Goal: Transaction & Acquisition: Purchase product/service

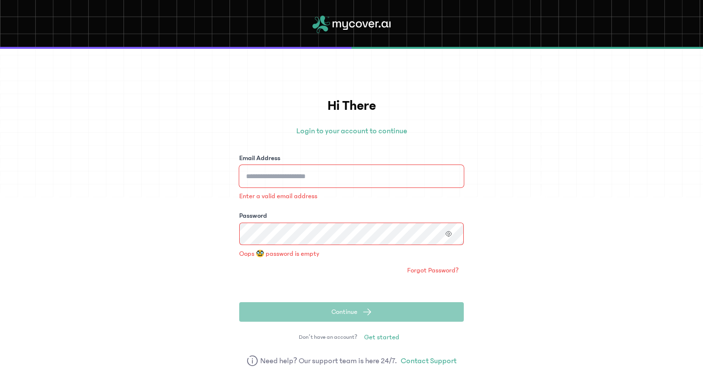
click at [308, 176] on input "Email Address" at bounding box center [351, 176] width 224 height 22
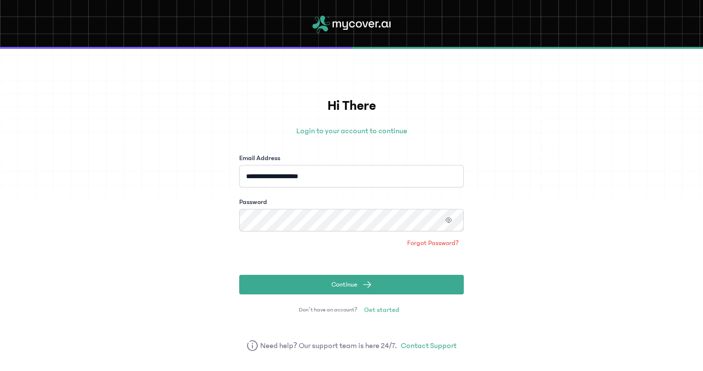
click at [323, 181] on input "**********" at bounding box center [351, 176] width 224 height 22
type input "**********"
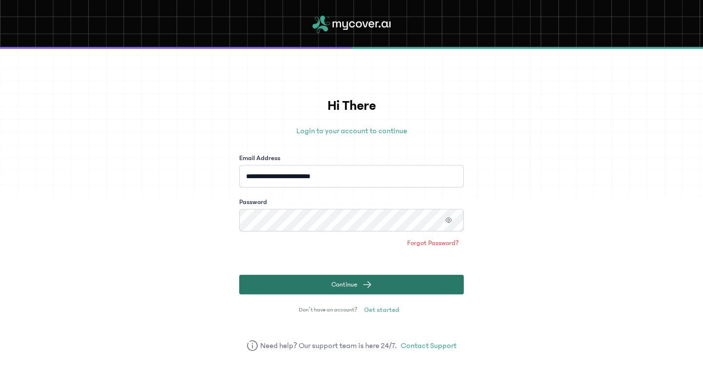
click at [313, 285] on button "Continue" at bounding box center [351, 285] width 224 height 20
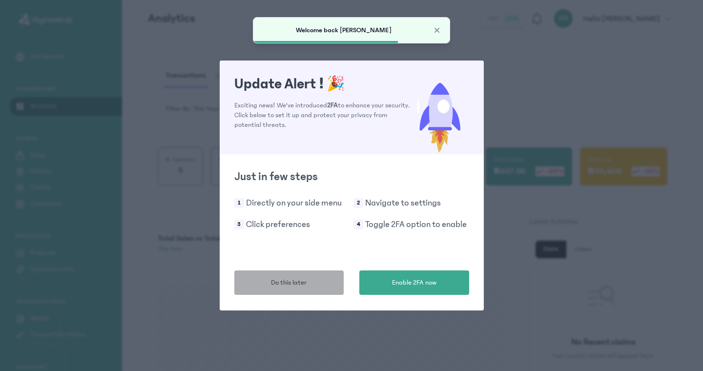
click at [300, 285] on span "Do this later" at bounding box center [289, 283] width 36 height 10
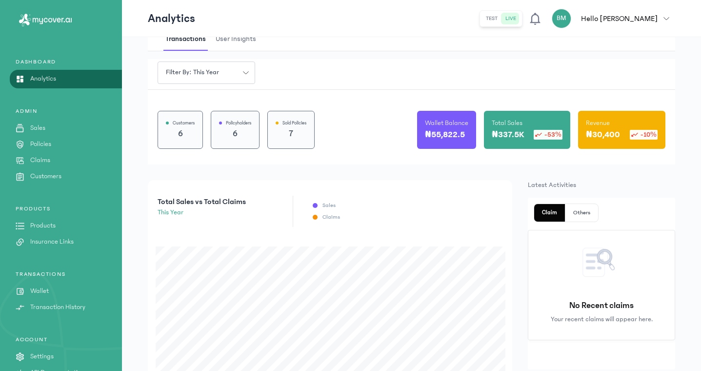
scroll to position [28, 0]
click at [73, 241] on p "Insurance Links" at bounding box center [51, 241] width 43 height 10
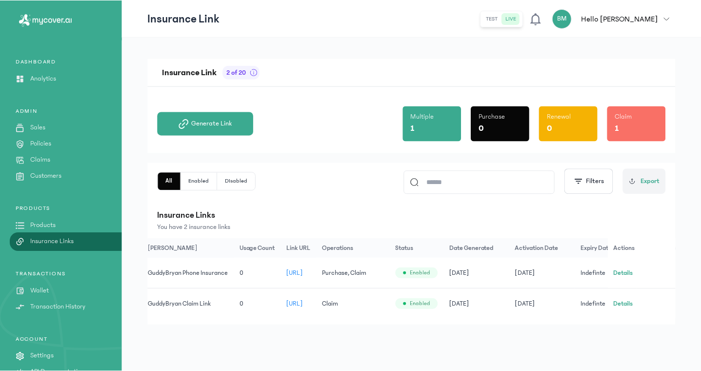
scroll to position [0, 30]
click at [302, 302] on span "[URL]" at bounding box center [293, 303] width 17 height 7
click at [54, 143] on link "Policies" at bounding box center [61, 144] width 122 height 10
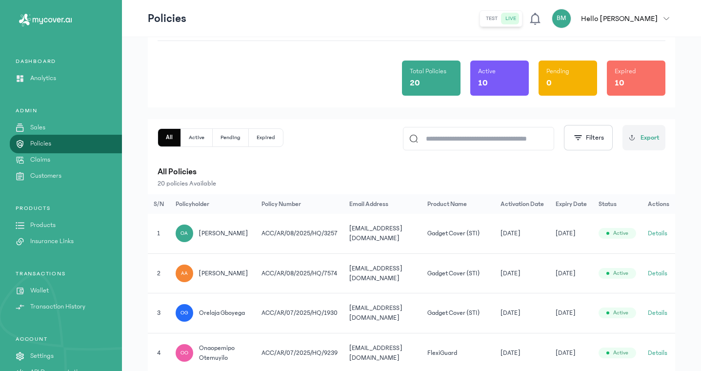
scroll to position [90, 0]
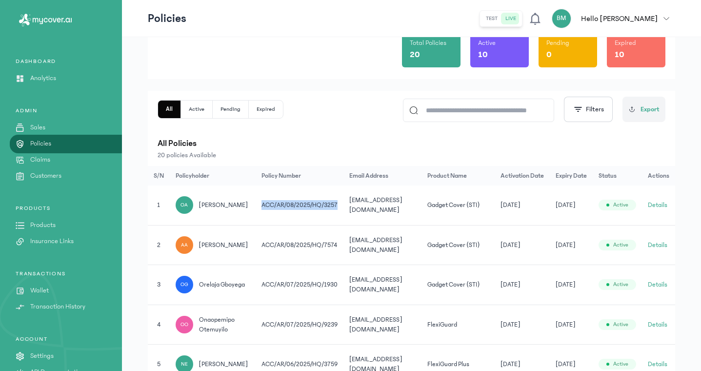
drag, startPoint x: 334, startPoint y: 208, endPoint x: 257, endPoint y: 207, distance: 76.6
click at [257, 207] on td "ACC/AR/08/2025/HQ/3257" at bounding box center [300, 205] width 88 height 40
copy td "ACC/AR/08/2025/HQ/3257"
click at [357, 209] on span "[EMAIL_ADDRESS][DOMAIN_NAME]" at bounding box center [375, 205] width 53 height 17
click at [357, 208] on span "[EMAIL_ADDRESS][DOMAIN_NAME]" at bounding box center [375, 205] width 53 height 17
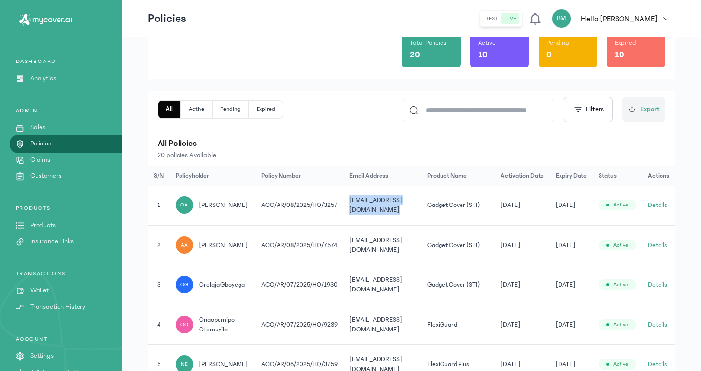
click at [357, 208] on span "[EMAIL_ADDRESS][DOMAIN_NAME]" at bounding box center [375, 205] width 53 height 17
copy tr "[EMAIL_ADDRESS][DOMAIN_NAME]"
click at [288, 121] on div "All Active Pending Expired Filters Export" at bounding box center [412, 109] width 508 height 25
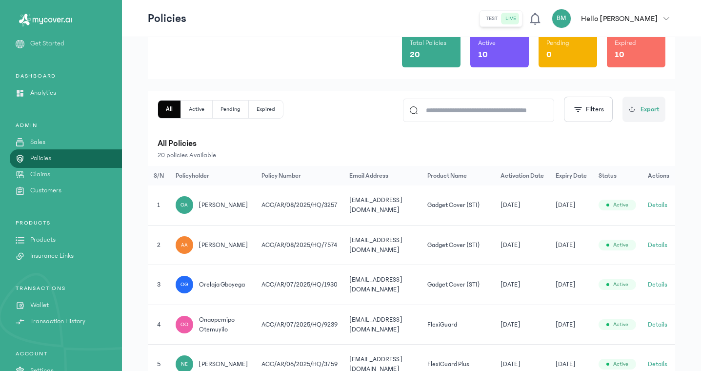
scroll to position [0, 0]
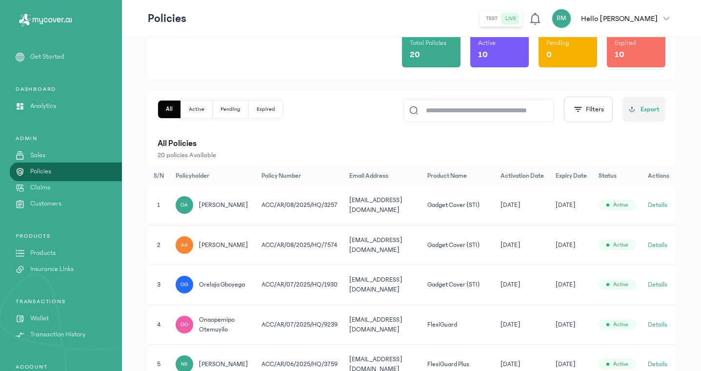
click at [71, 269] on p "Insurance Links" at bounding box center [51, 269] width 43 height 10
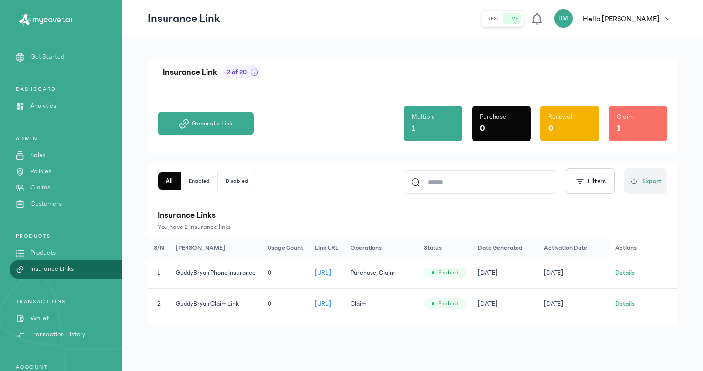
click at [41, 251] on p "Products" at bounding box center [42, 253] width 25 height 10
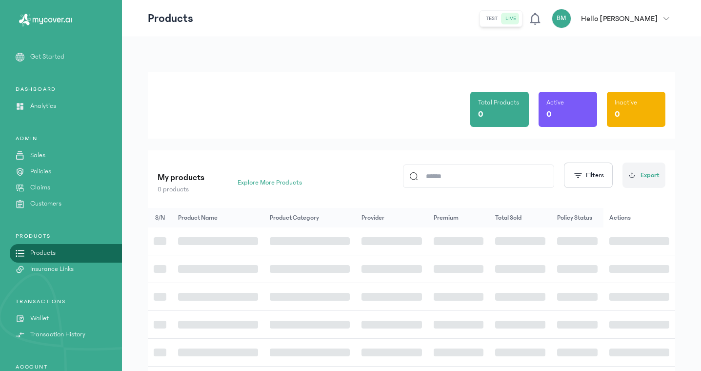
click at [41, 251] on p "Products" at bounding box center [42, 253] width 25 height 10
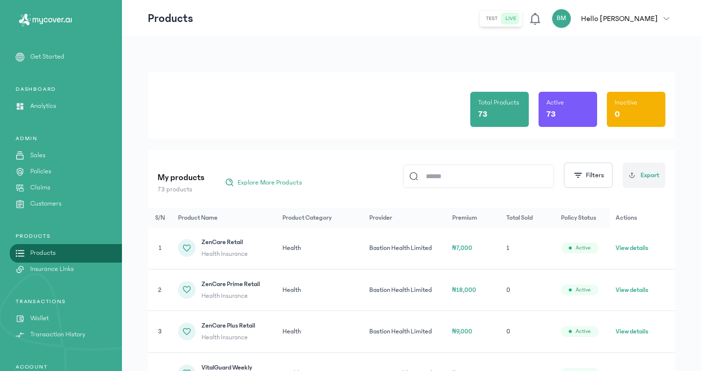
click at [450, 174] on input at bounding box center [483, 176] width 130 height 22
type input "****"
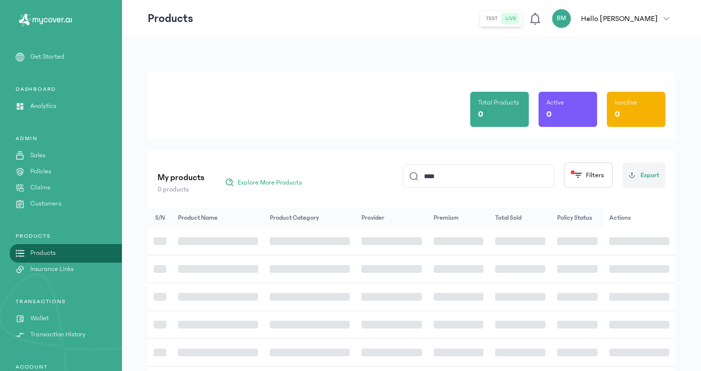
click at [486, 204] on div "My products 0 products Explore More Products **** Filters Export S/N Product Na…" at bounding box center [412, 330] width 528 height 361
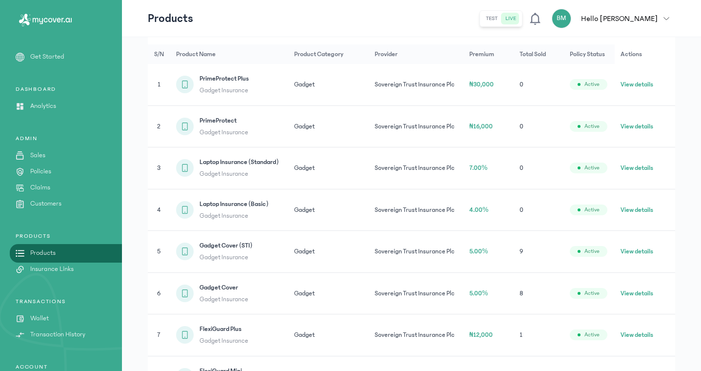
scroll to position [176, 0]
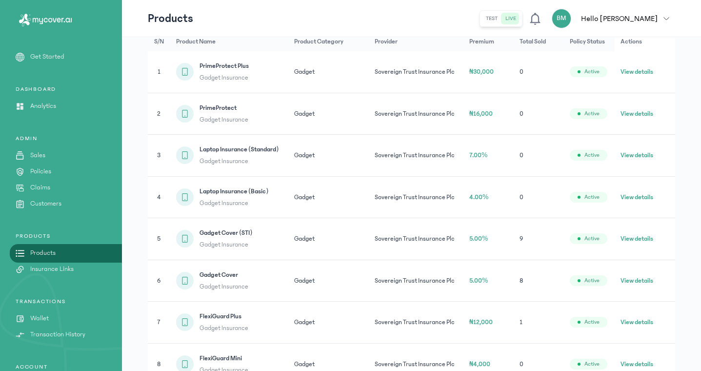
click at [643, 237] on button "View details" at bounding box center [637, 239] width 33 height 10
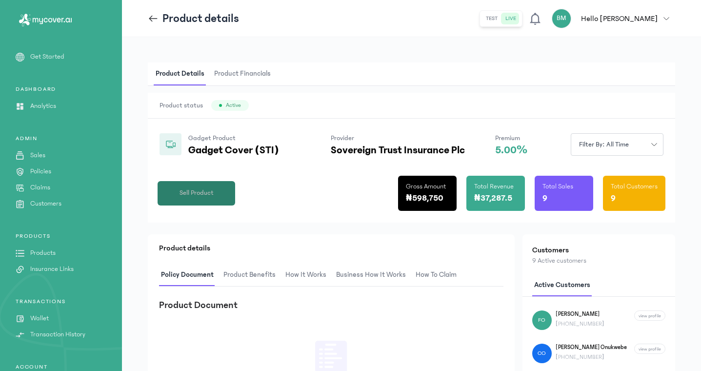
click at [215, 188] on button "Sell Product" at bounding box center [197, 193] width 78 height 24
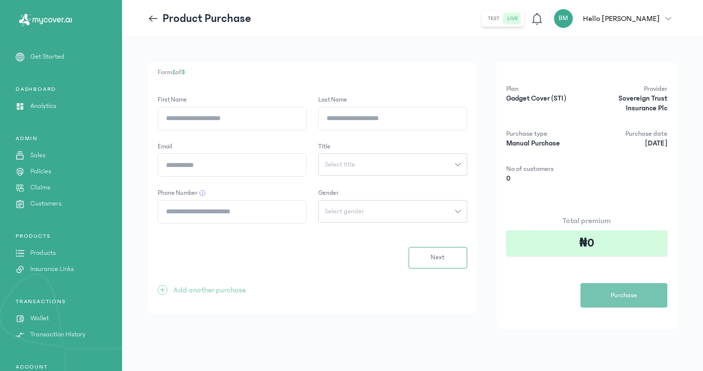
click at [272, 105] on div "First Name" at bounding box center [232, 112] width 149 height 35
click at [271, 121] on input "First Name" at bounding box center [232, 118] width 148 height 22
type input "******"
click at [371, 121] on input "Last Name" at bounding box center [393, 118] width 148 height 22
type input "***"
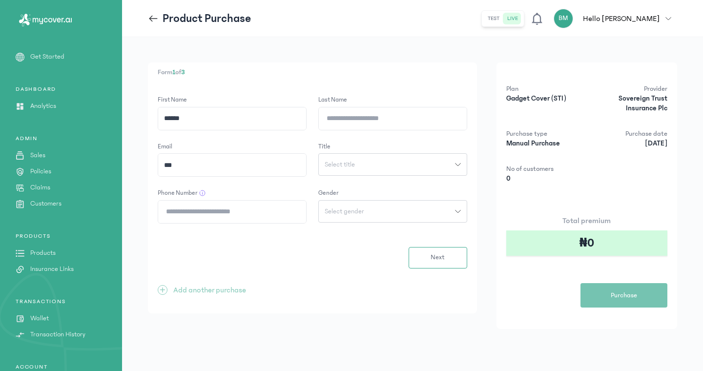
click at [158, 22] on icon at bounding box center [153, 18] width 11 height 11
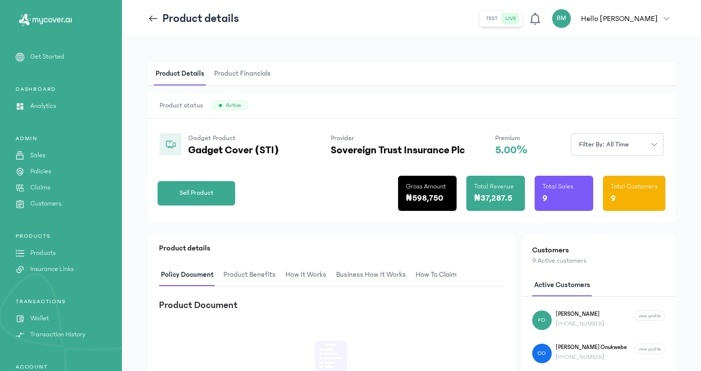
click at [155, 16] on icon at bounding box center [153, 18] width 11 height 11
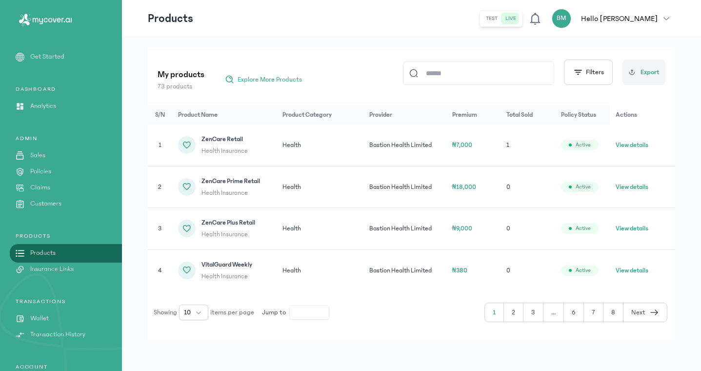
scroll to position [103, 0]
click at [475, 76] on input at bounding box center [483, 73] width 130 height 22
type input "******"
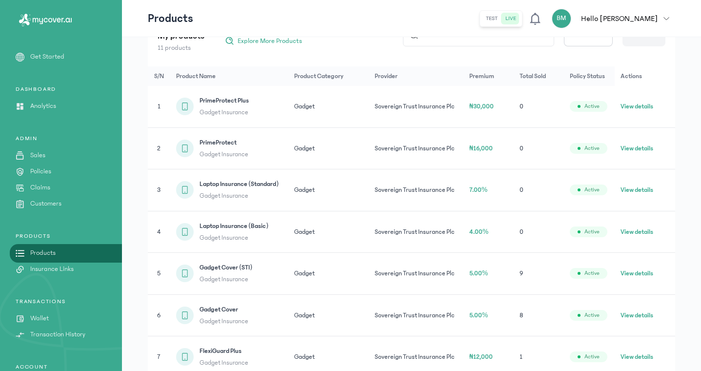
scroll to position [175, 0]
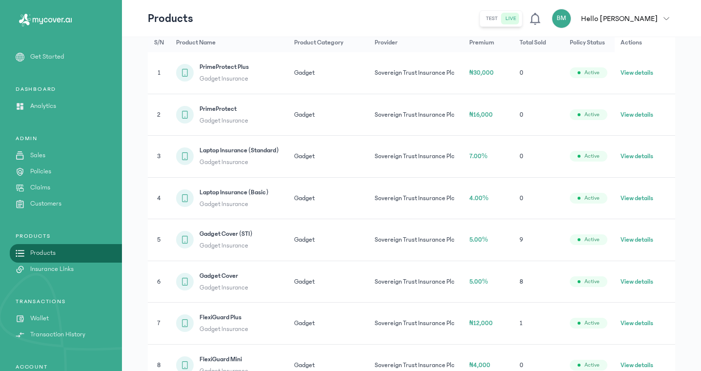
click at [631, 285] on button "View details" at bounding box center [637, 282] width 33 height 10
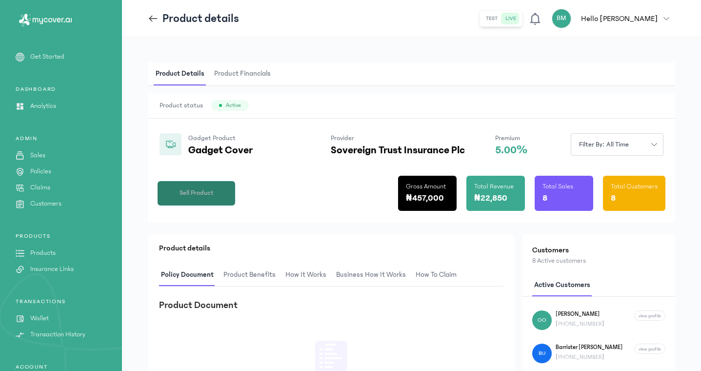
click at [220, 196] on button "Sell Product" at bounding box center [197, 193] width 78 height 24
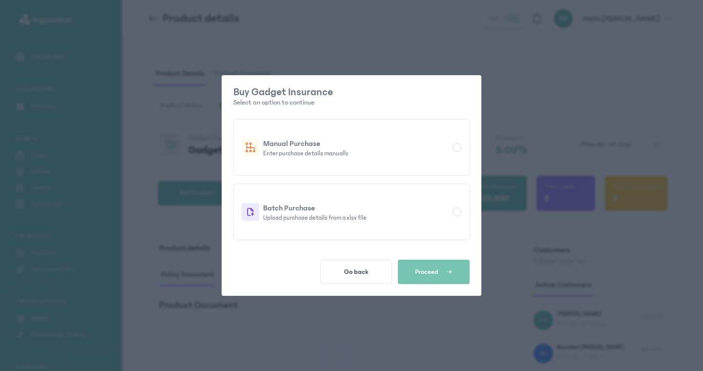
click at [306, 62] on div "Buy Gadget Insurance Select an option to continue Manual Purchase Enter purchas…" at bounding box center [351, 185] width 703 height 371
click at [363, 270] on span "Go back" at bounding box center [356, 272] width 24 height 8
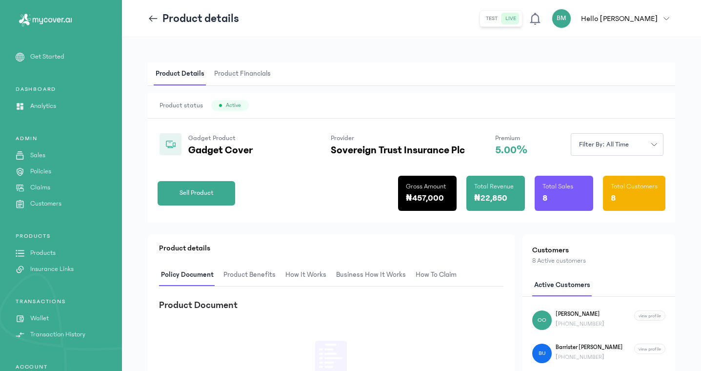
click at [148, 15] on icon at bounding box center [153, 18] width 11 height 11
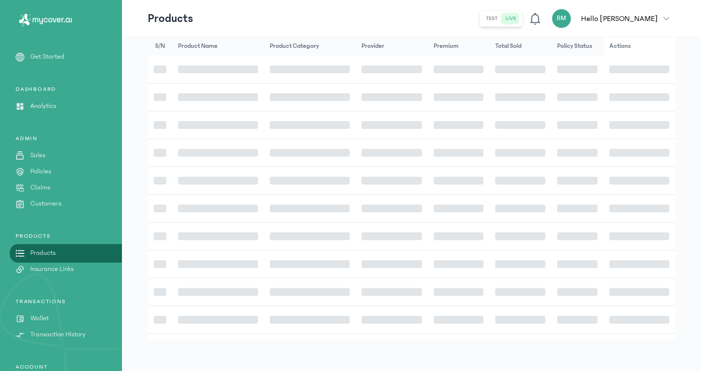
scroll to position [103, 0]
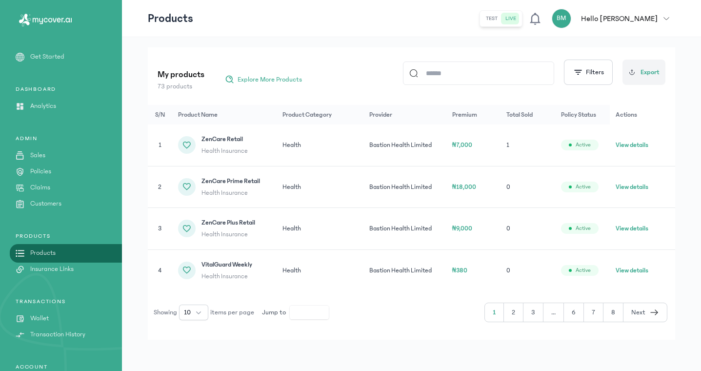
click at [441, 78] on input at bounding box center [483, 73] width 130 height 22
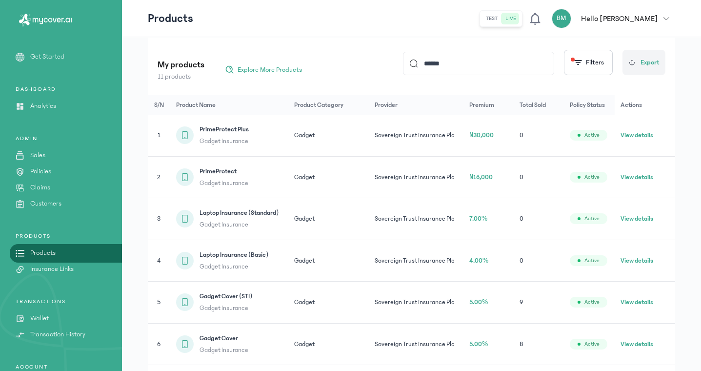
scroll to position [231, 0]
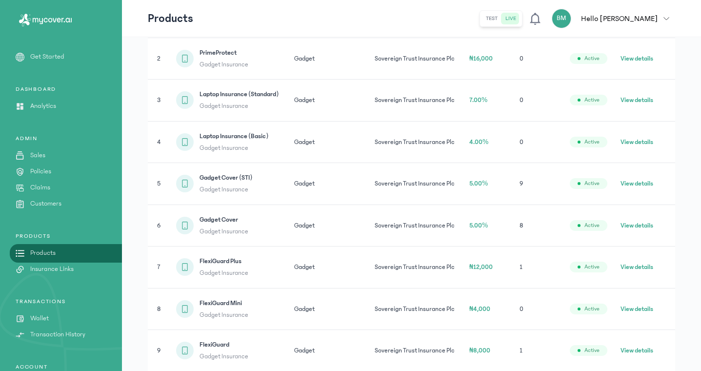
type input "******"
click at [631, 227] on button "View details" at bounding box center [637, 226] width 33 height 10
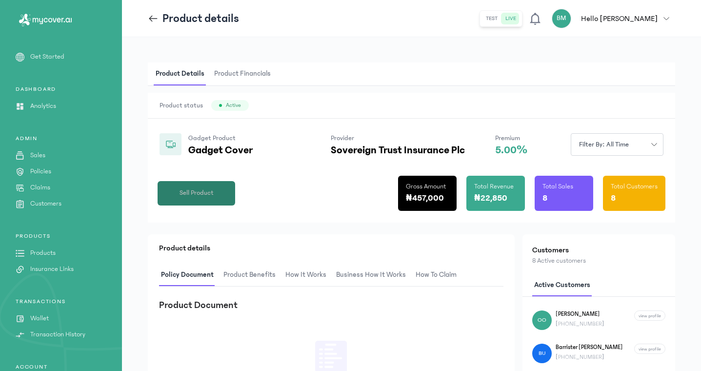
click at [214, 193] on button "Sell Product" at bounding box center [197, 193] width 78 height 24
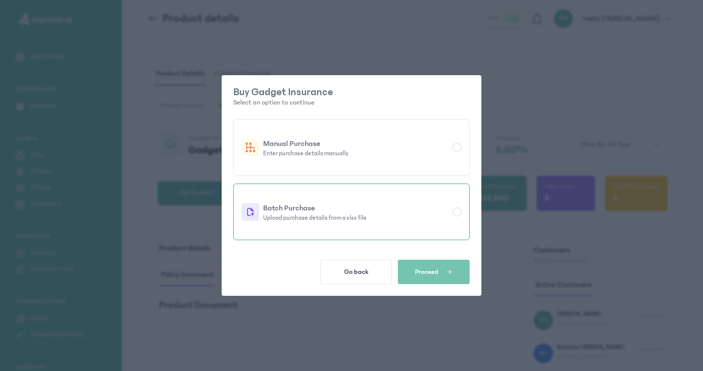
click at [294, 219] on p "Upload purchase details from a xlsx file" at bounding box center [355, 218] width 185 height 8
click at [422, 272] on span "Proceed" at bounding box center [426, 272] width 23 height 8
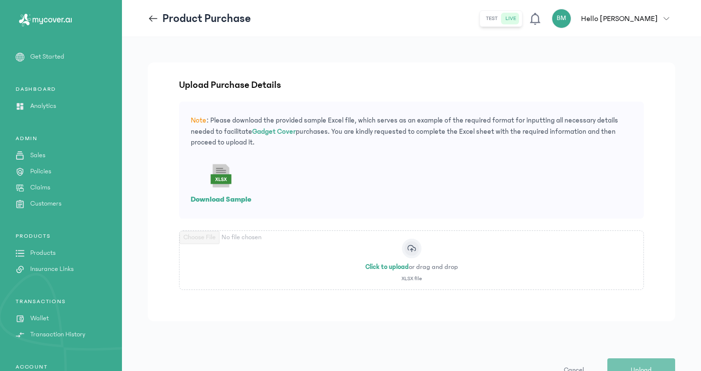
click at [147, 21] on header "Product Purchase test live BM Hello [PERSON_NAME] [PERSON_NAME] [PERSON_NAME][E…" at bounding box center [411, 18] width 579 height 37
click at [152, 17] on icon at bounding box center [153, 18] width 11 height 11
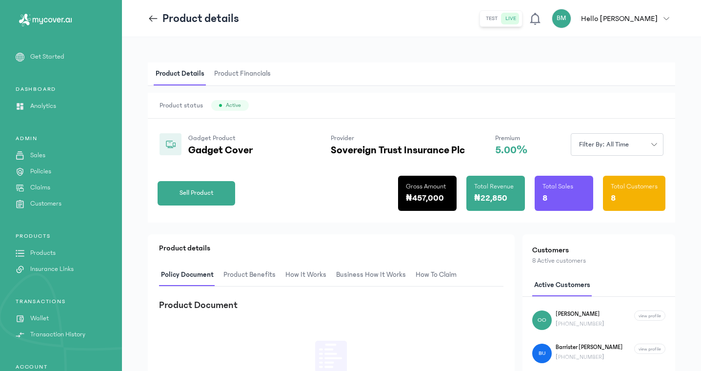
click at [55, 265] on p "Insurance Links" at bounding box center [51, 269] width 43 height 10
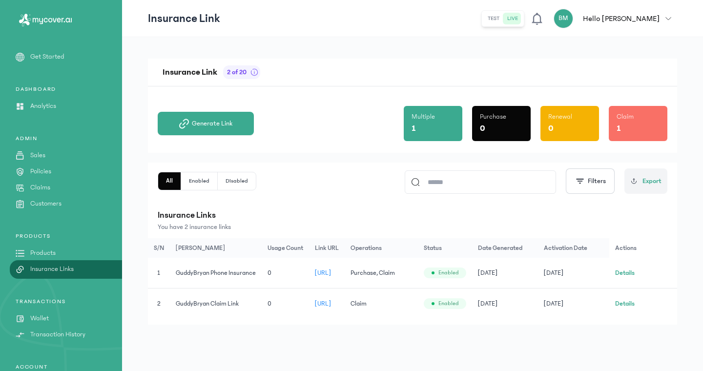
click at [331, 271] on span "[URL]" at bounding box center [323, 272] width 17 height 7
